Goal: Transaction & Acquisition: Download file/media

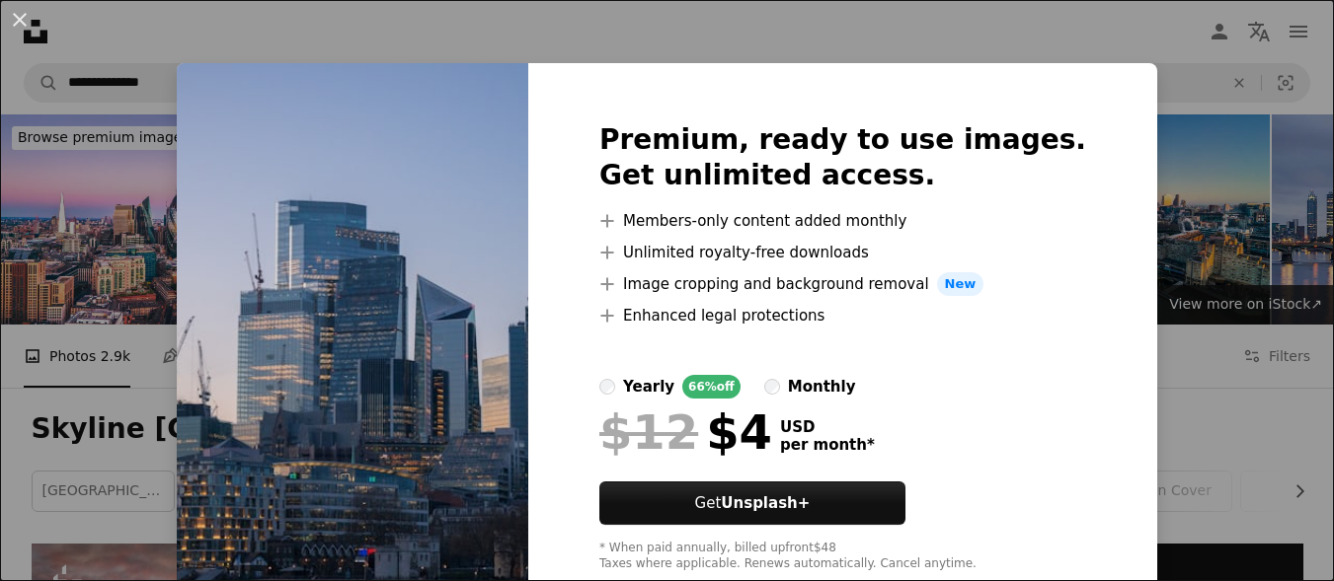
scroll to position [691, 0]
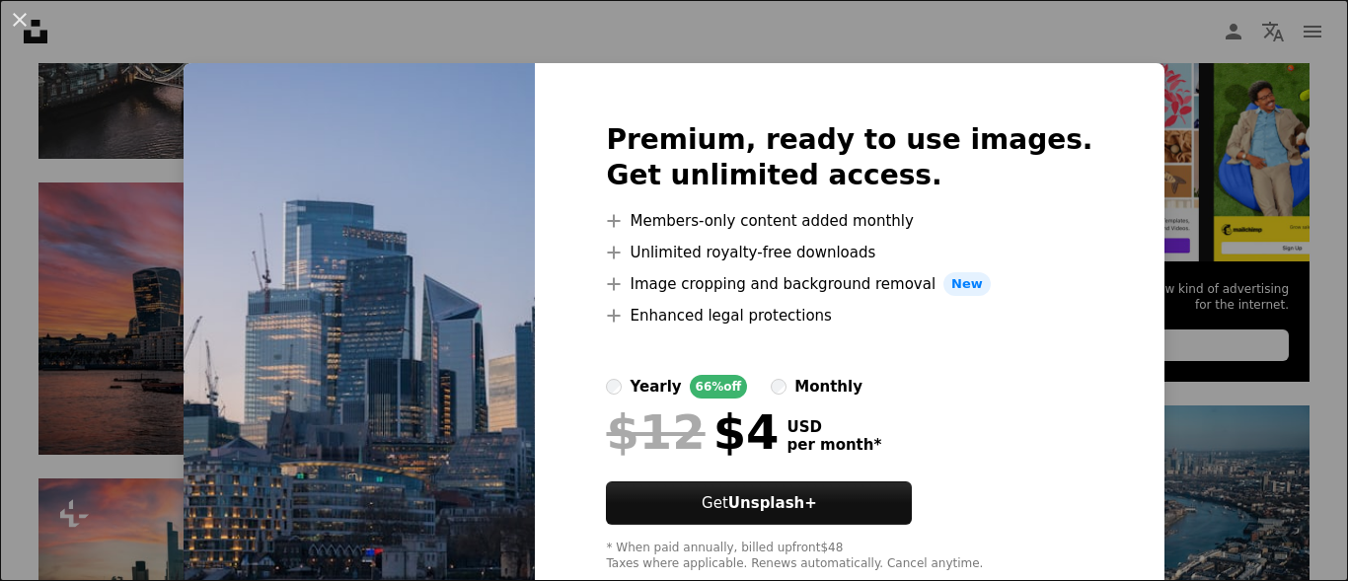
click at [828, 32] on div "An X shape Premium, ready to use images. Get unlimited access. A plus sign Memb…" at bounding box center [674, 290] width 1348 height 581
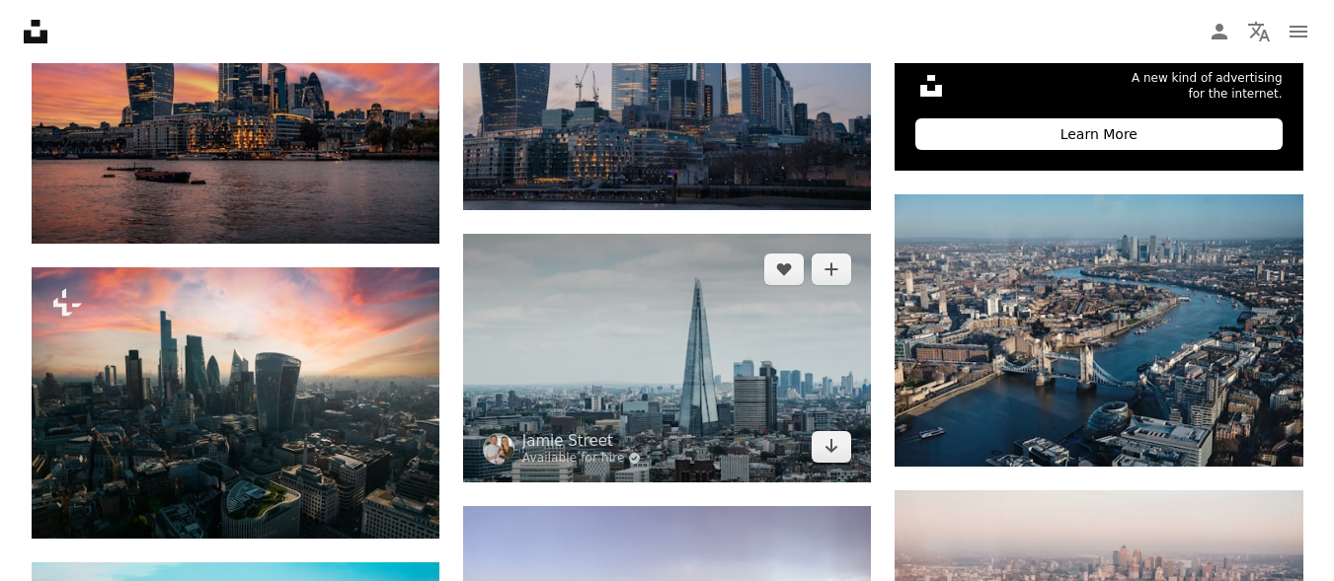
scroll to position [987, 0]
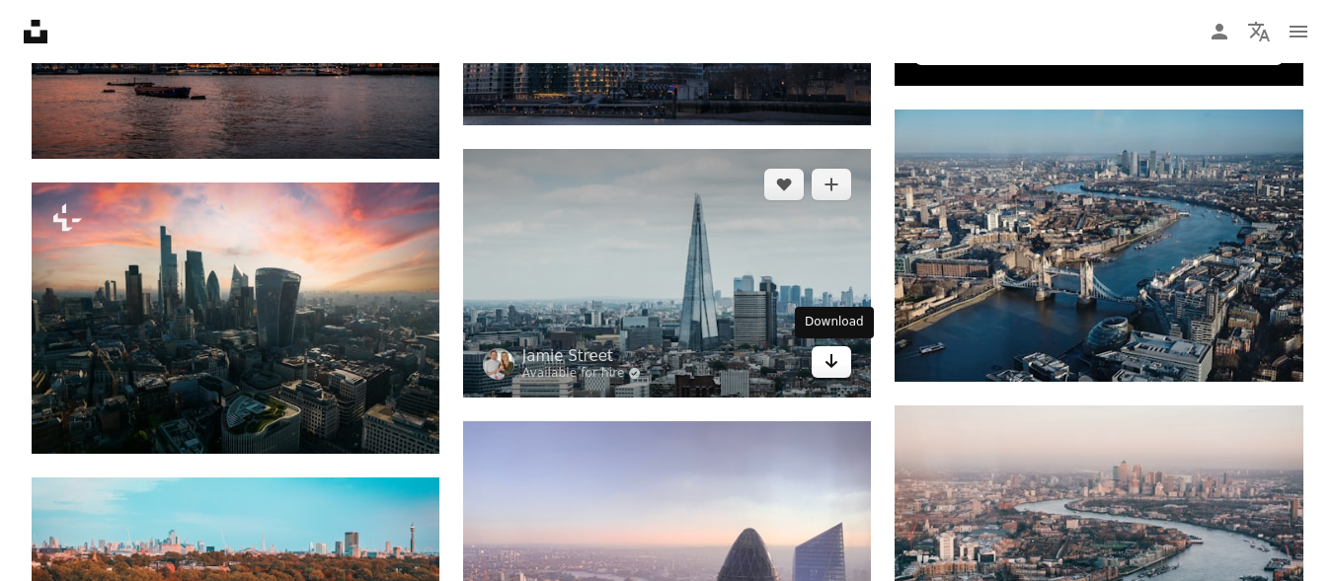
click at [819, 361] on link "Arrow pointing down" at bounding box center [830, 362] width 39 height 32
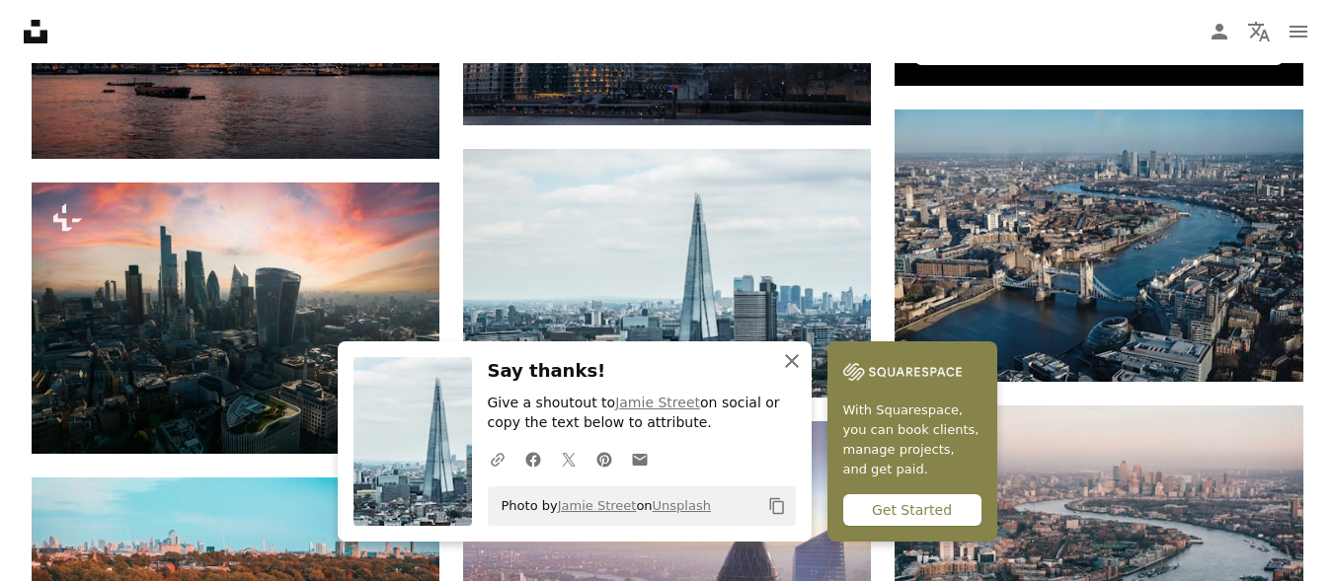
click at [798, 358] on icon "An X shape" at bounding box center [792, 361] width 24 height 24
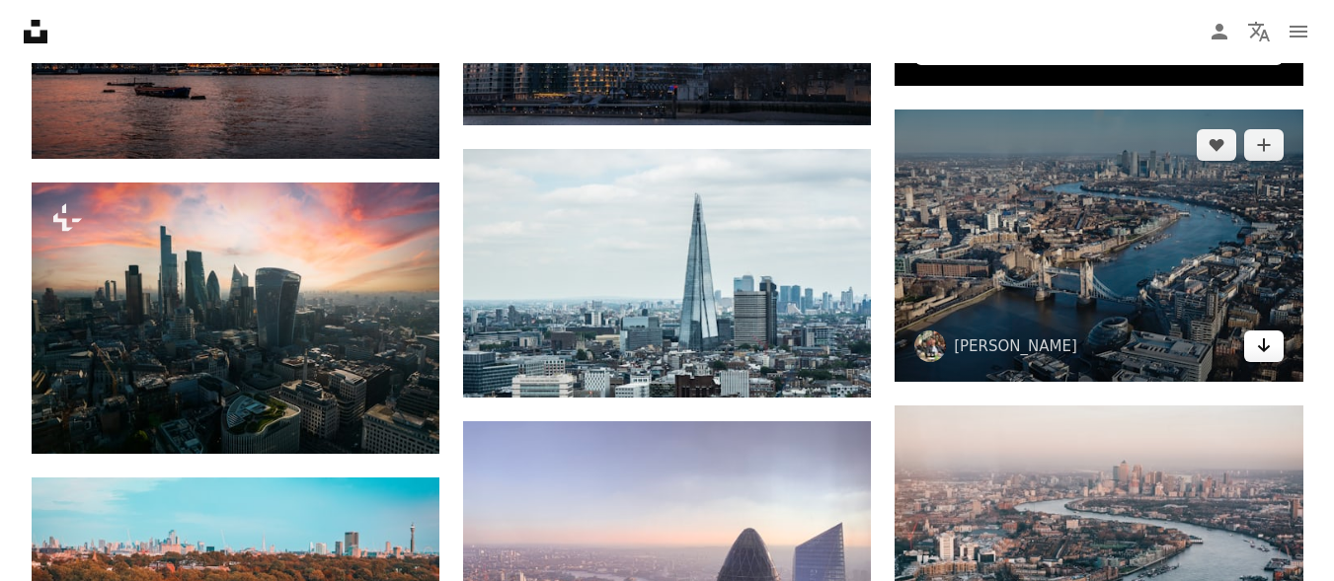
click at [1252, 348] on link "Arrow pointing down" at bounding box center [1263, 347] width 39 height 32
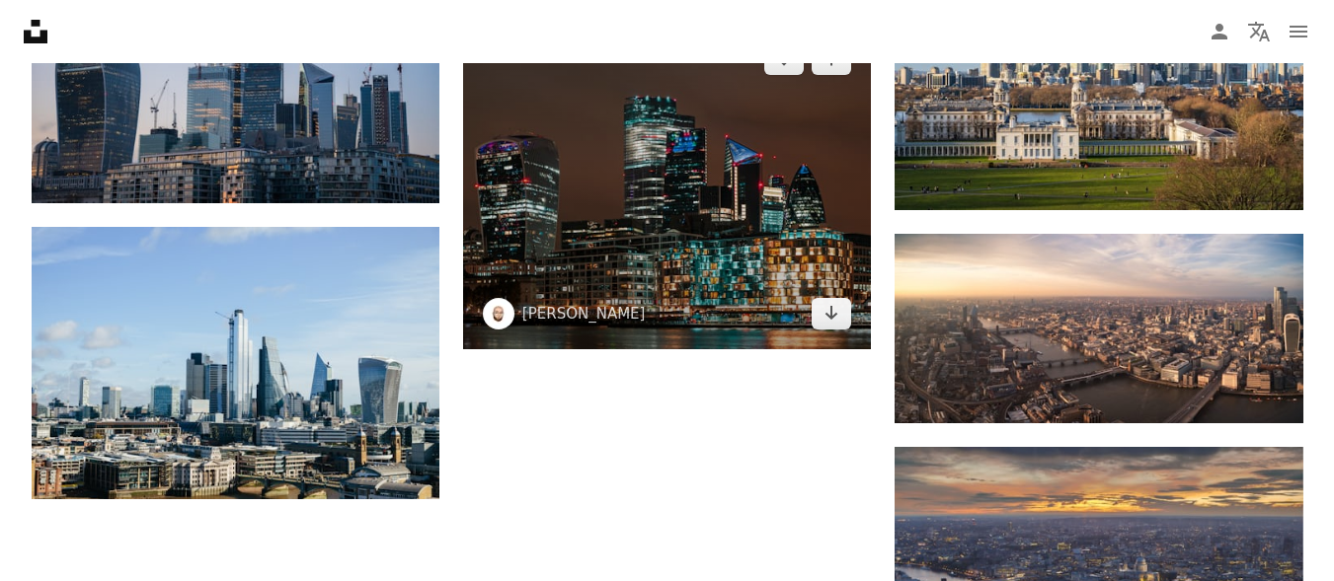
scroll to position [2073, 0]
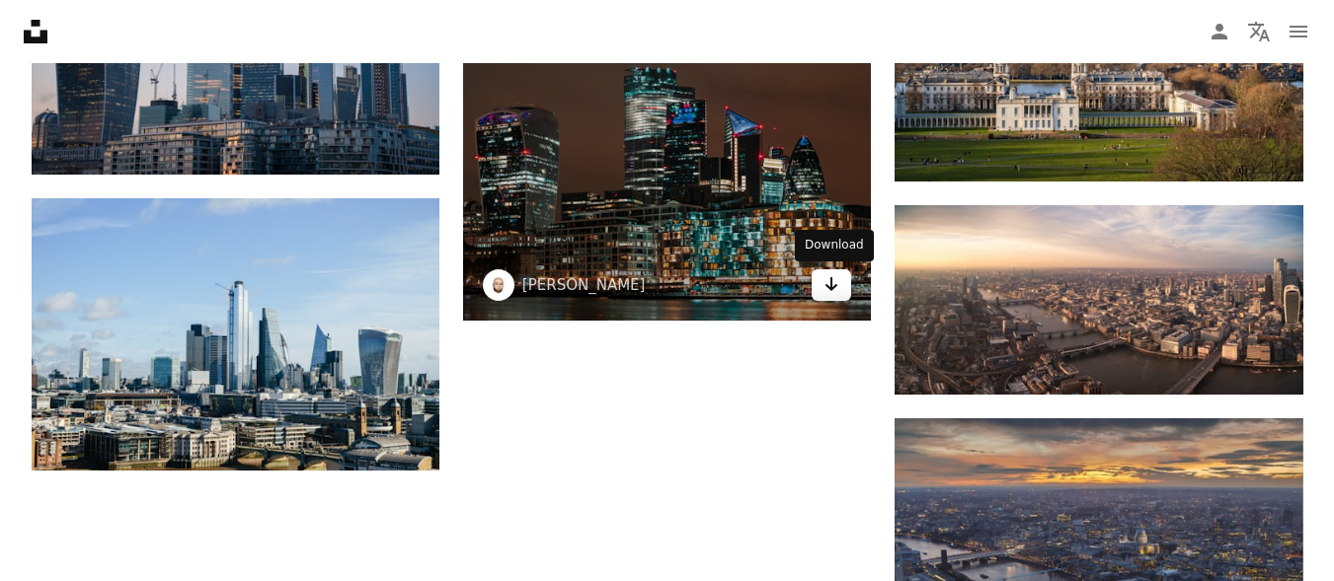
click at [837, 282] on icon "Arrow pointing down" at bounding box center [831, 284] width 16 height 24
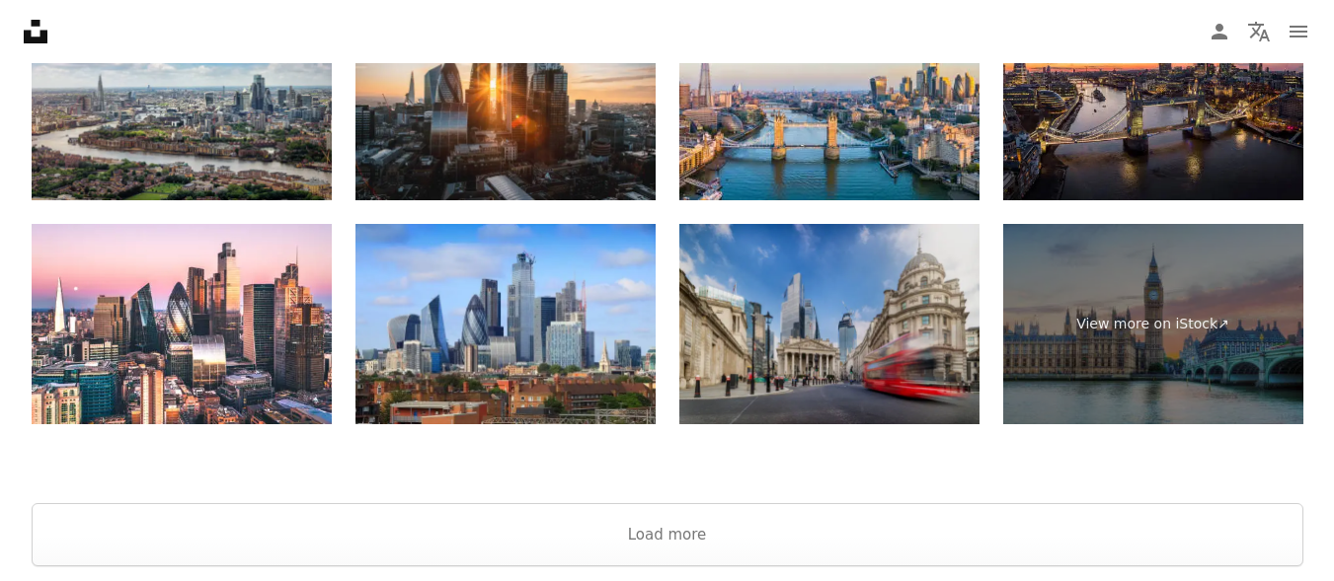
scroll to position [3258, 0]
